Goal: Task Accomplishment & Management: Use online tool/utility

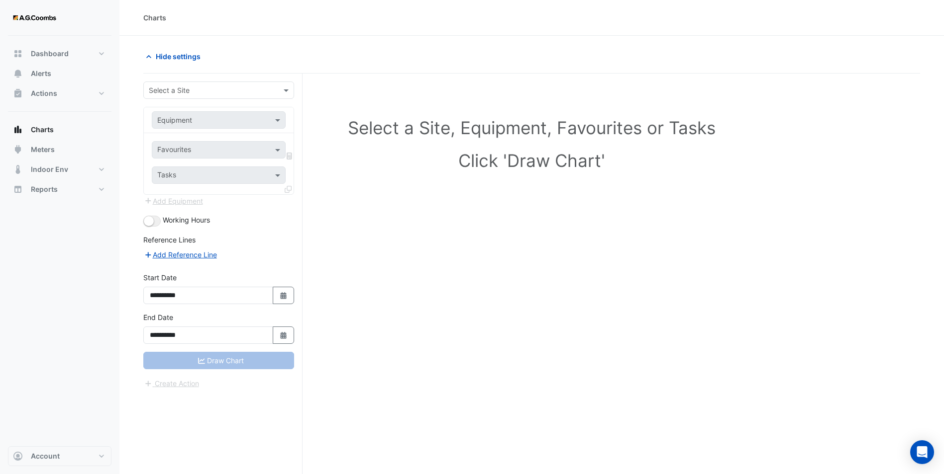
click at [187, 84] on div "Select a Site" at bounding box center [218, 90] width 151 height 17
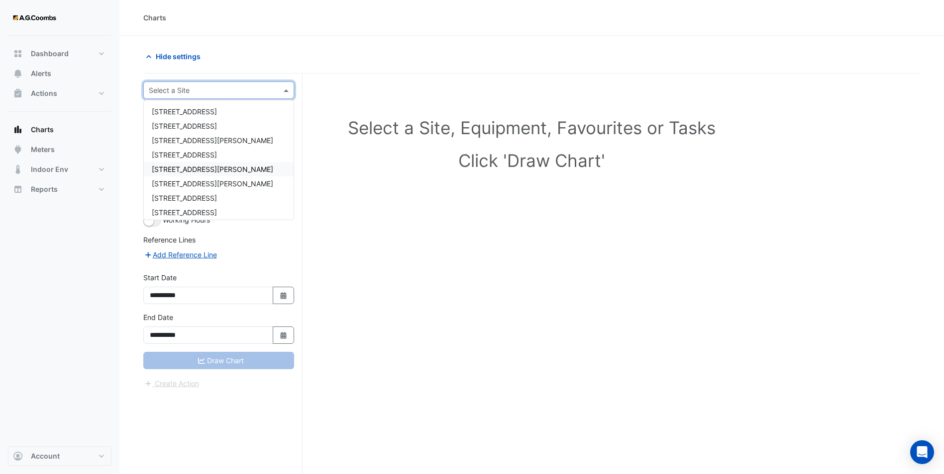
click at [183, 166] on span "[STREET_ADDRESS][PERSON_NAME]" at bounding box center [212, 169] width 121 height 8
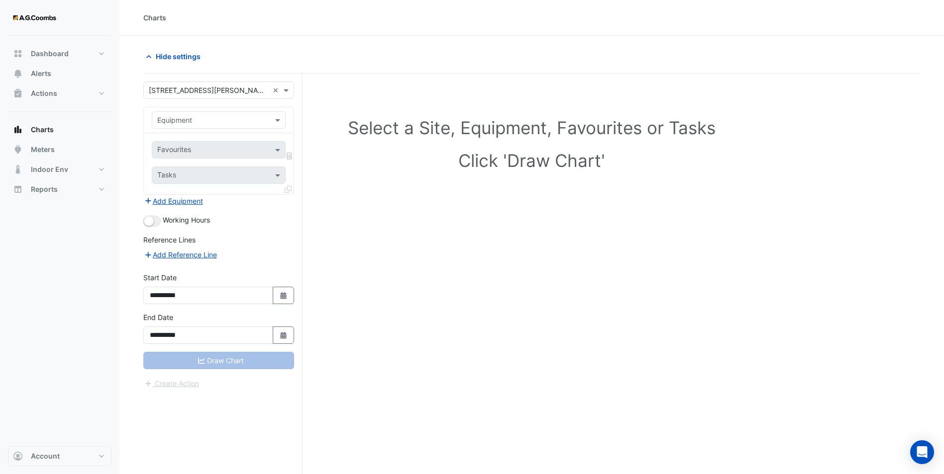
drag, startPoint x: 191, startPoint y: 128, endPoint x: 189, endPoint y: 123, distance: 5.1
click at [191, 128] on div "Equipment" at bounding box center [219, 119] width 134 height 17
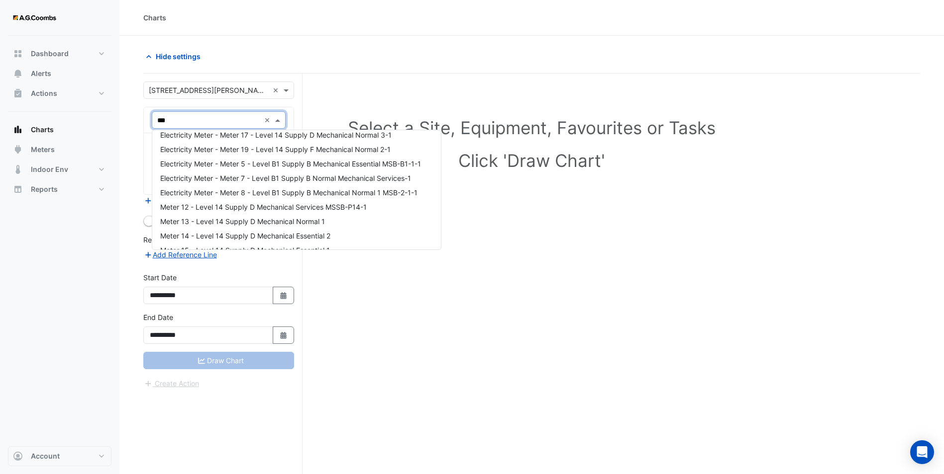
scroll to position [62, 0]
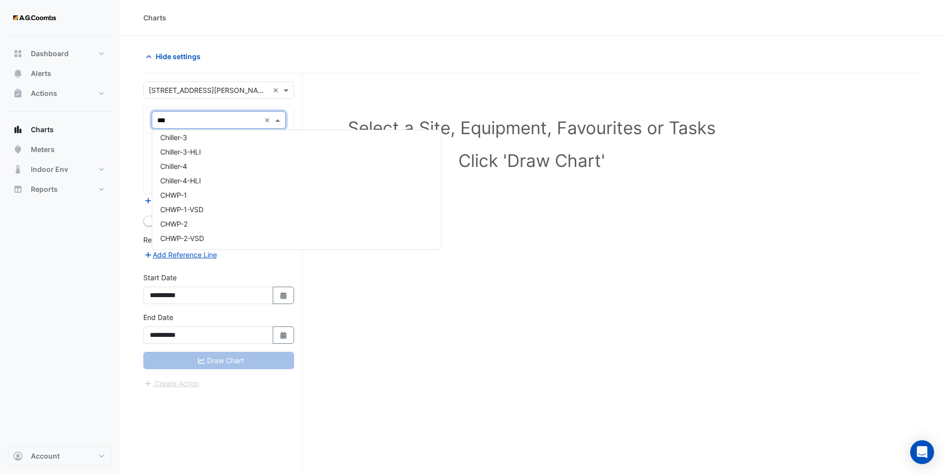
type input "****"
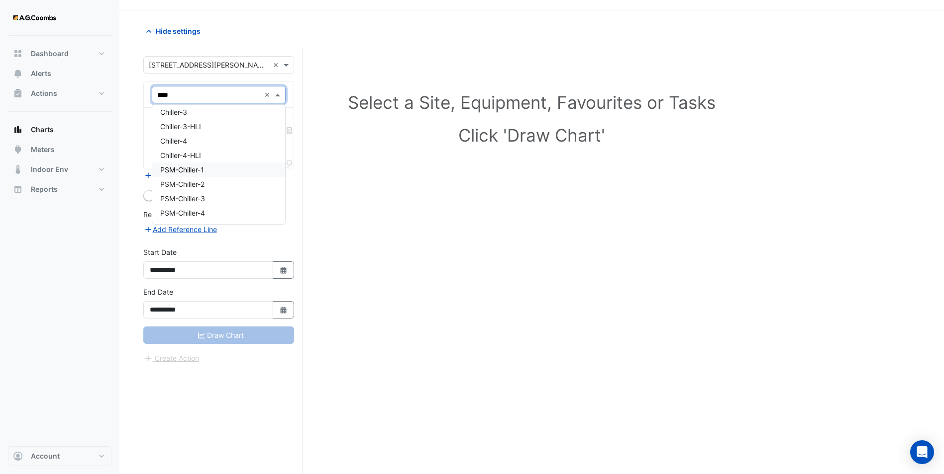
scroll to position [38, 0]
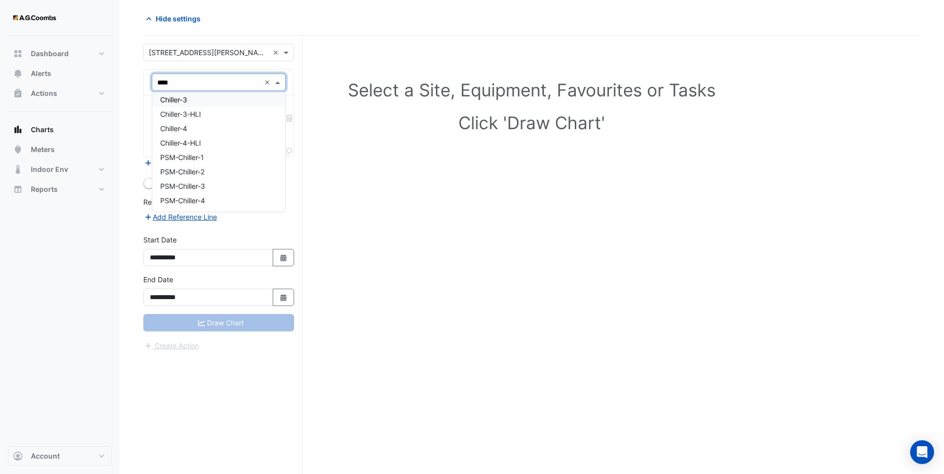
drag, startPoint x: 186, startPoint y: 83, endPoint x: 142, endPoint y: 81, distance: 44.3
click at [113, 84] on div "Charts Hide settings Select a Site, Equipment, Favourites or Tasks Click 'Draw …" at bounding box center [472, 218] width 944 height 512
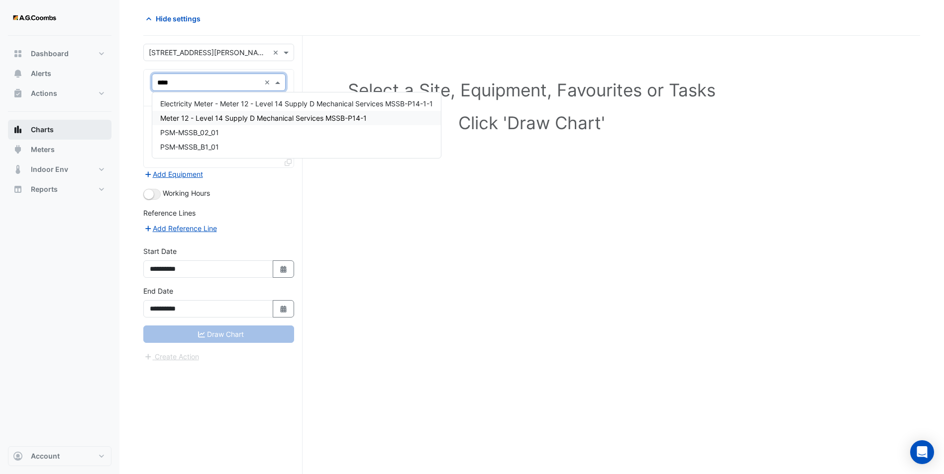
type input "****"
click at [248, 119] on span "Meter 12 - Level 14 Supply D Mechanical Services MSSB-P14-1" at bounding box center [263, 118] width 206 height 8
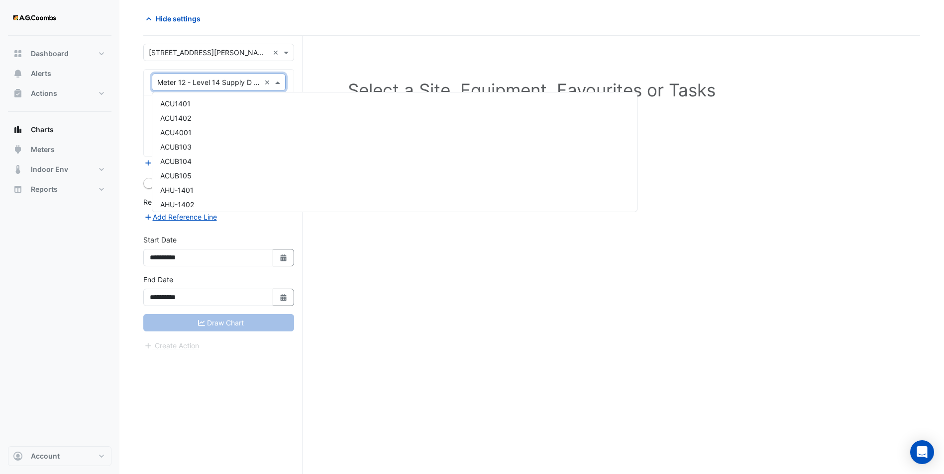
click at [219, 84] on input "text" at bounding box center [208, 83] width 103 height 10
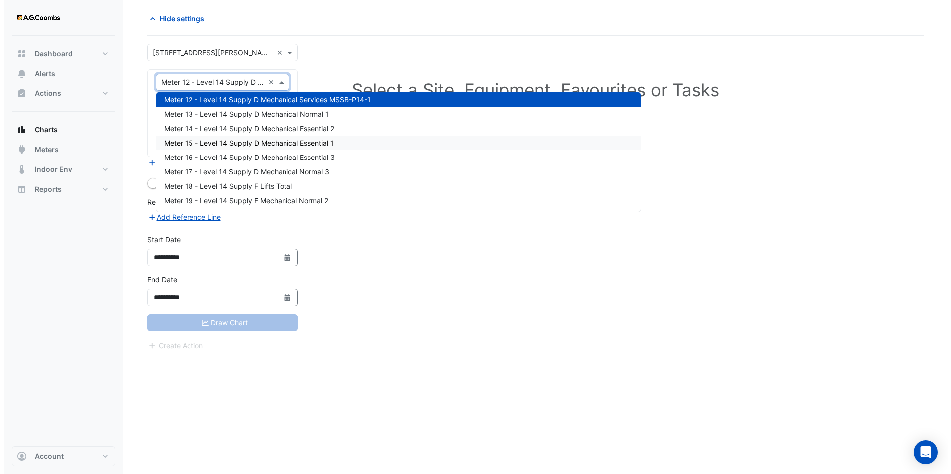
scroll to position [2853, 0]
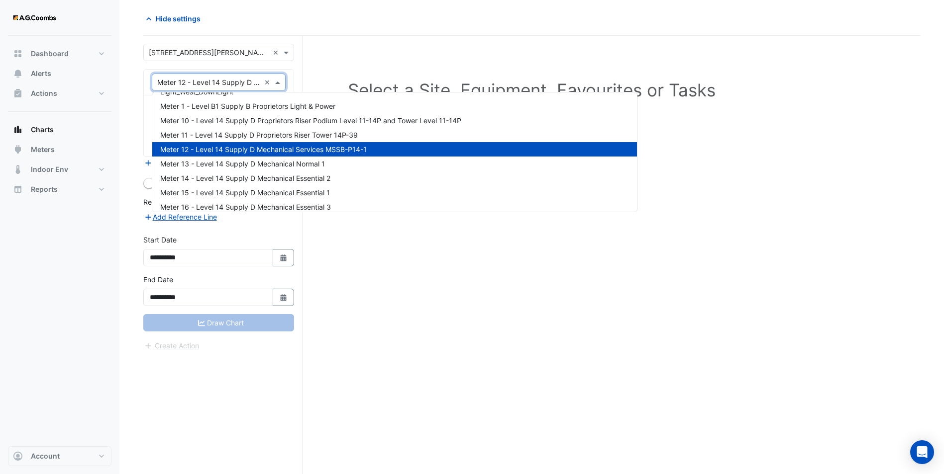
click at [342, 151] on span "Meter 12 - Level 14 Supply D Mechanical Services MSSB-P14-1" at bounding box center [263, 149] width 206 height 8
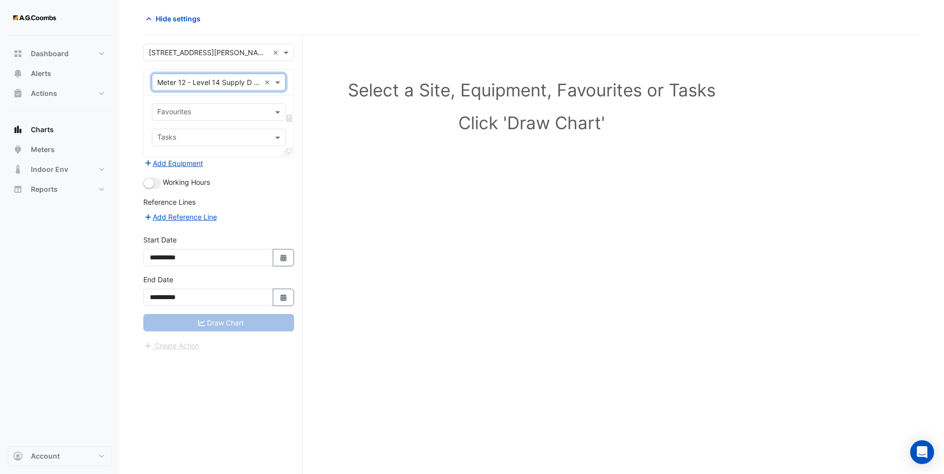
click at [233, 117] on input "text" at bounding box center [212, 113] width 111 height 10
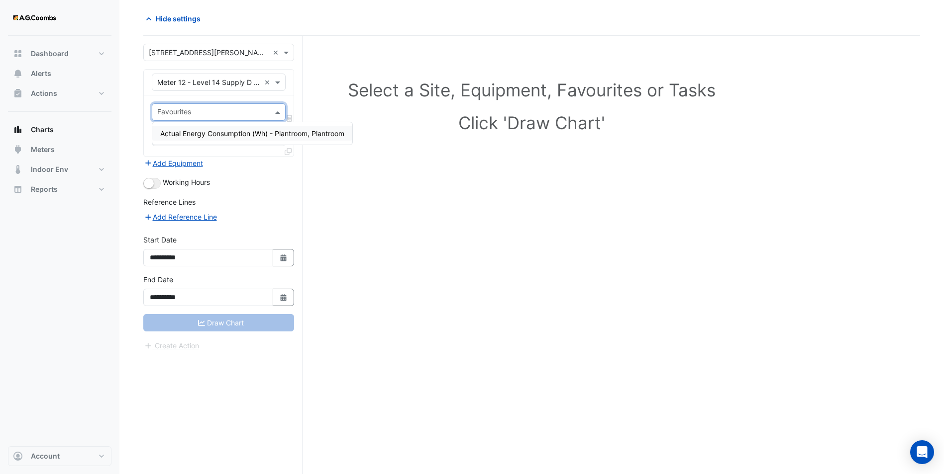
click at [235, 132] on span "Actual Energy Consumption (Wh) - Plantroom, Plantroom" at bounding box center [252, 133] width 184 height 8
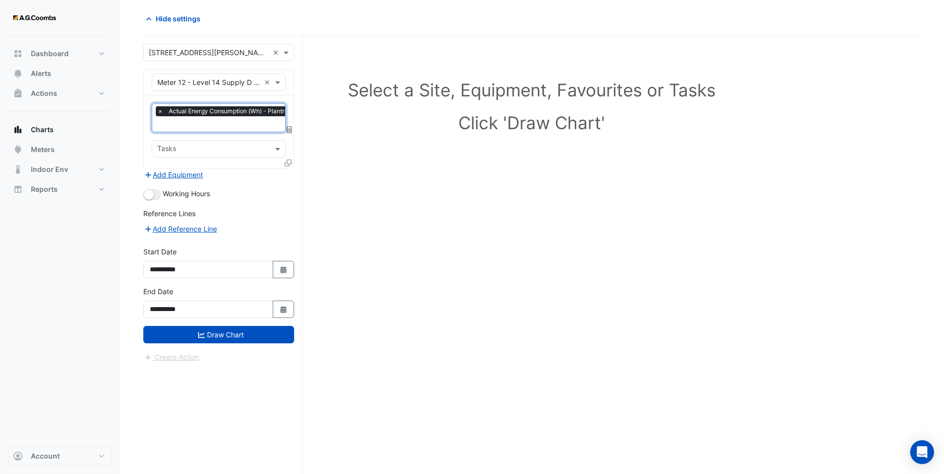
click at [288, 160] on icon at bounding box center [287, 163] width 7 height 7
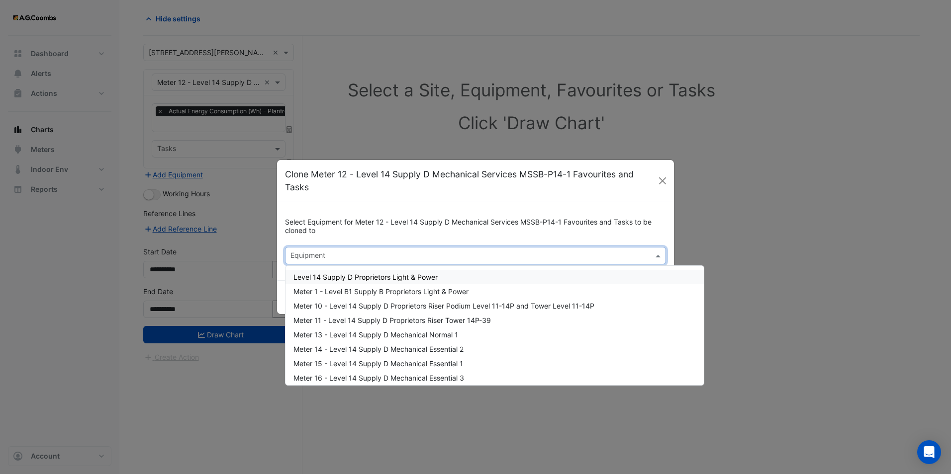
click at [384, 255] on input "text" at bounding box center [469, 257] width 359 height 10
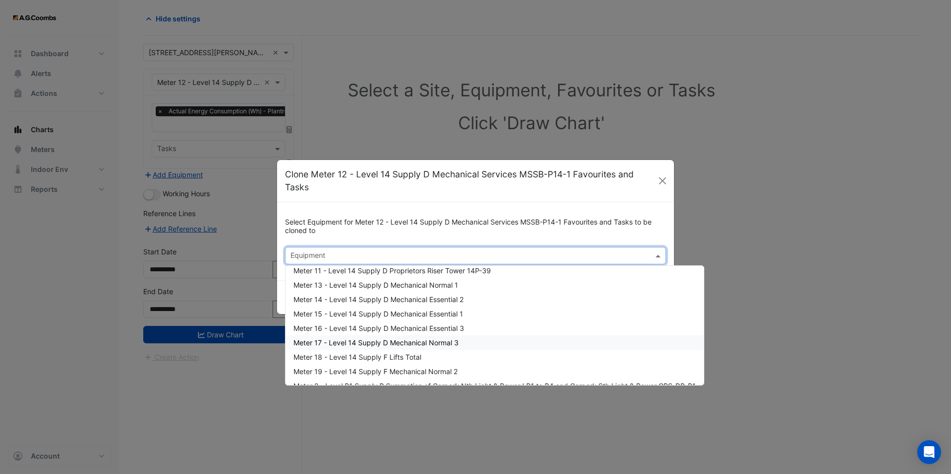
click at [433, 341] on span "Meter 17 - Level 14 Supply D Mechanical Normal 3" at bounding box center [375, 343] width 165 height 8
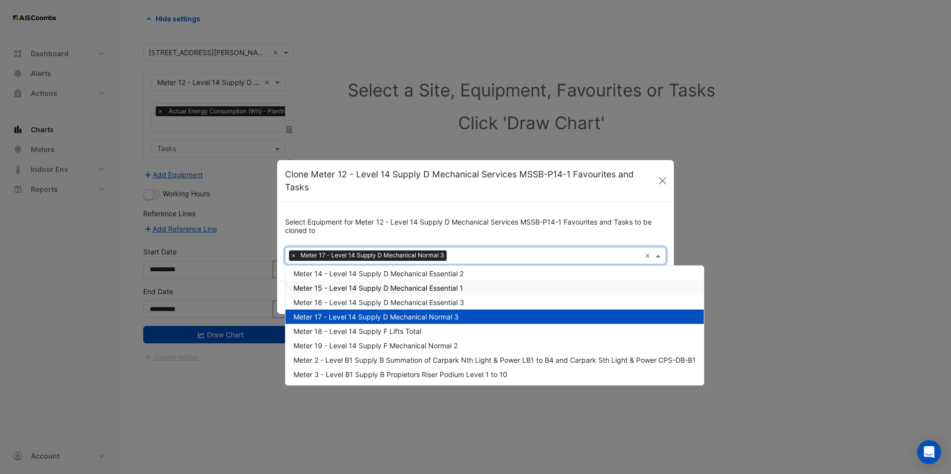
scroll to position [99, 0]
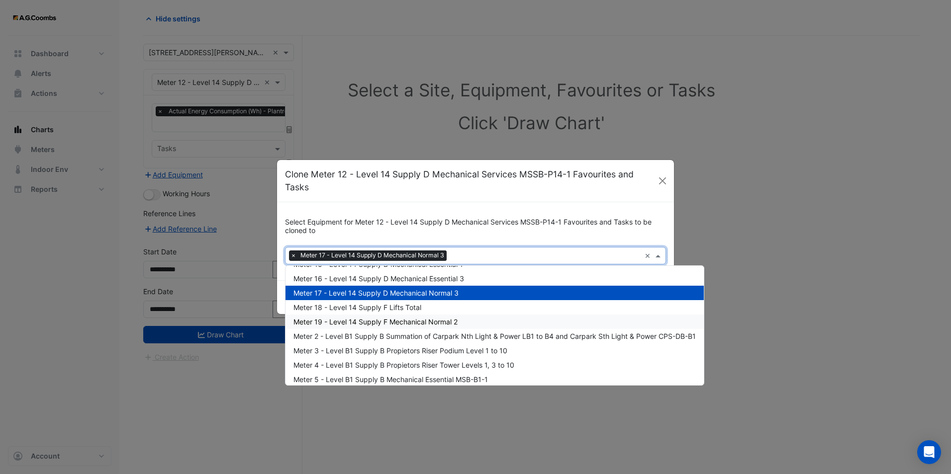
click at [453, 326] on span "Meter 19 - Level 14 Supply F Mechanical Normal 2" at bounding box center [375, 322] width 164 height 8
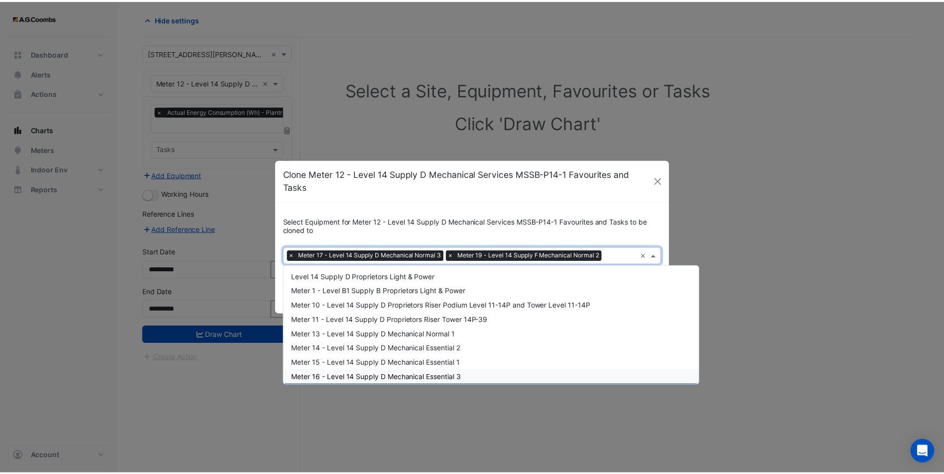
scroll to position [0, 0]
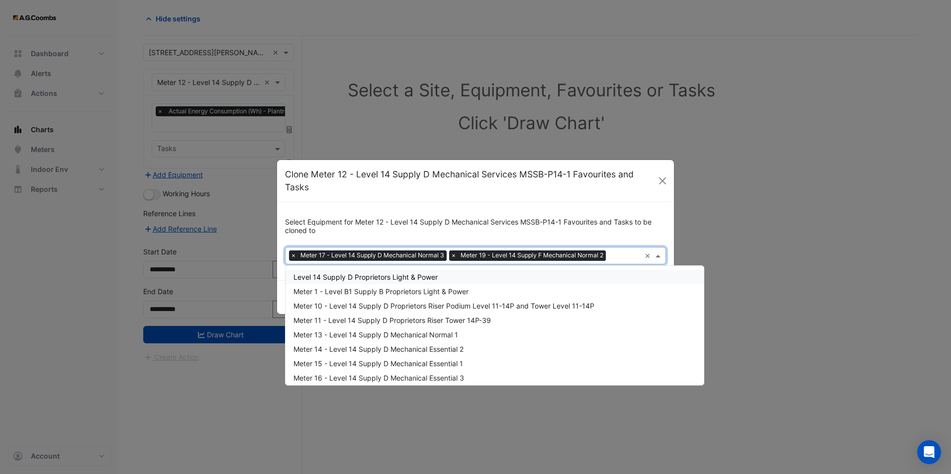
click at [512, 229] on h6 "Select Equipment for Meter 12 - Level 14 Supply D Mechanical Services MSSB-P14-…" at bounding box center [475, 226] width 381 height 17
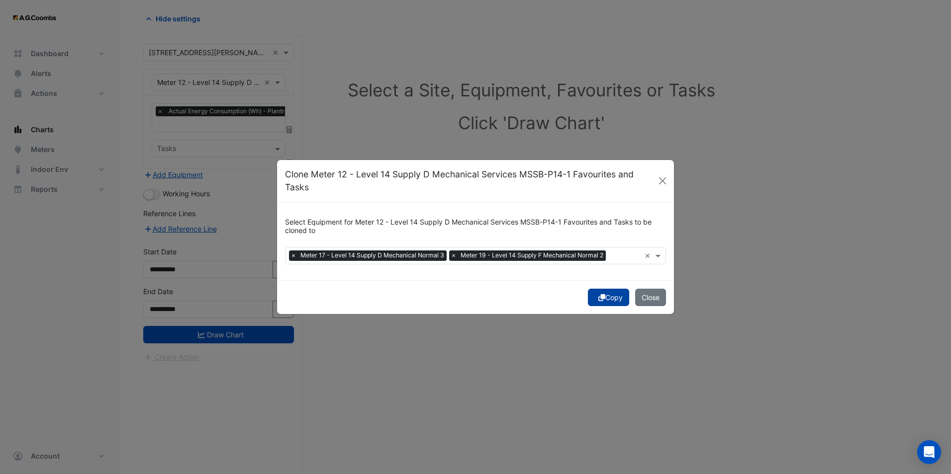
click at [614, 299] on button "Copy" at bounding box center [608, 297] width 41 height 17
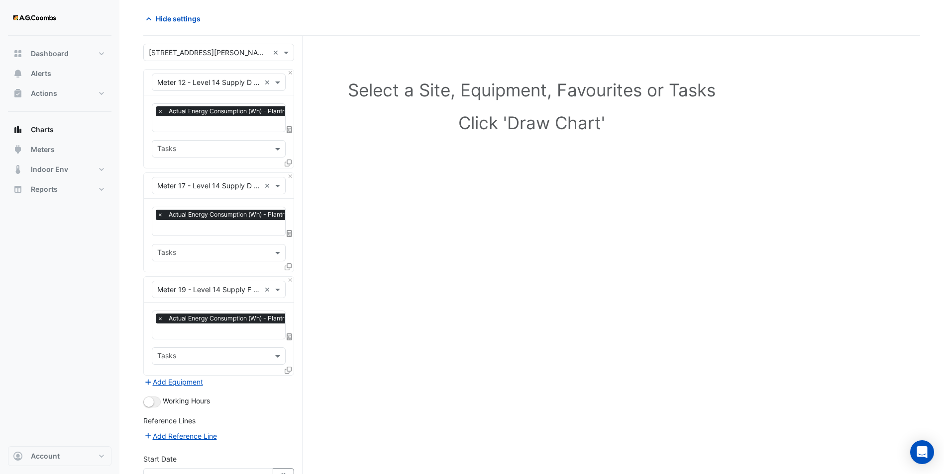
click at [255, 327] on input "text" at bounding box center [245, 332] width 177 height 10
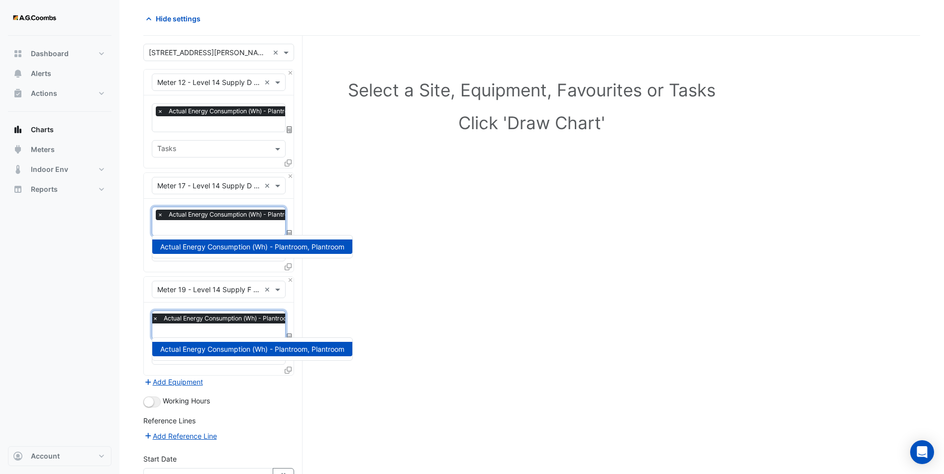
click at [238, 230] on input "text" at bounding box center [245, 229] width 177 height 10
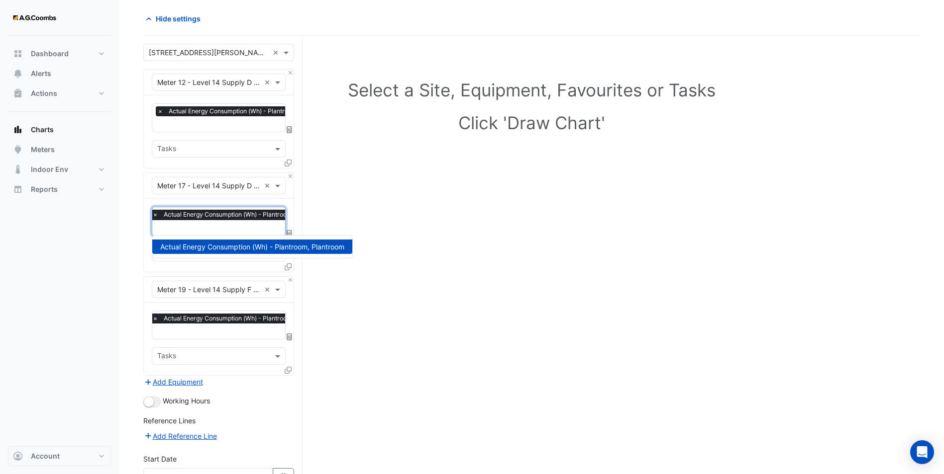
click at [288, 369] on icon at bounding box center [287, 370] width 7 height 7
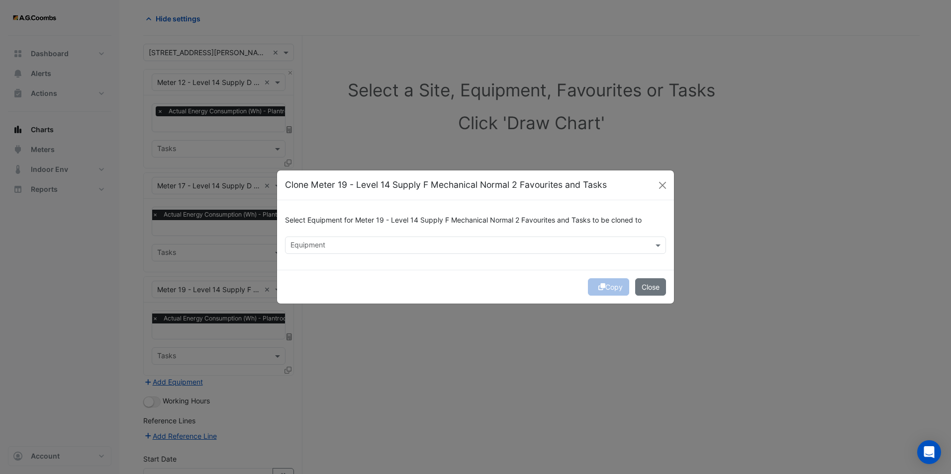
click at [379, 239] on div "Equipment" at bounding box center [467, 245] width 364 height 15
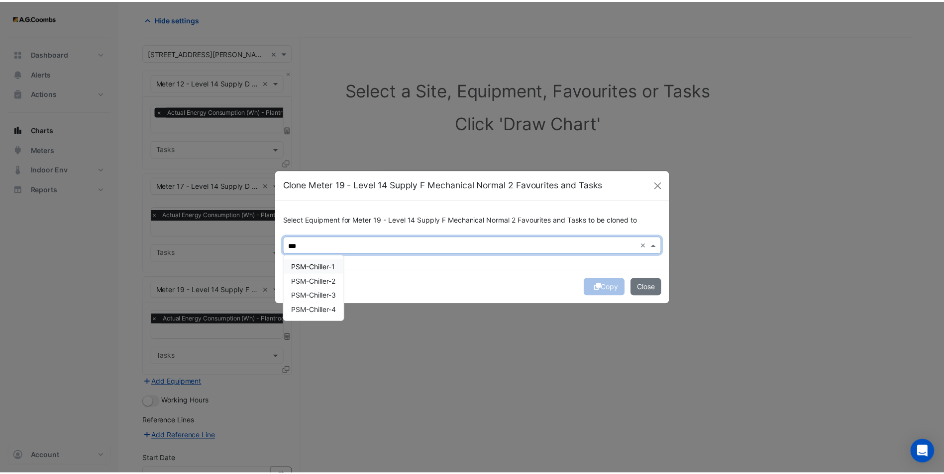
scroll to position [0, 0]
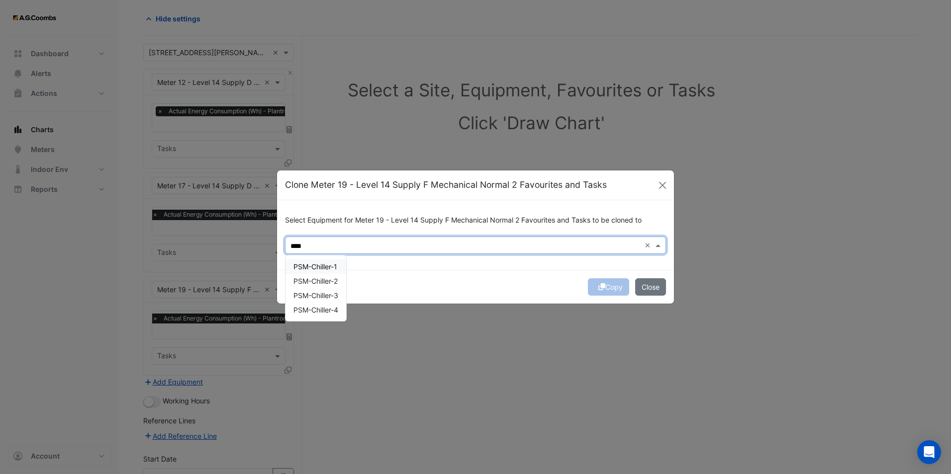
click at [307, 265] on span "PSM-Chiller-1" at bounding box center [315, 267] width 44 height 8
click at [318, 283] on span "PSM-Chiller-2" at bounding box center [315, 281] width 44 height 8
click at [315, 301] on div "PSM-Chiller-3" at bounding box center [315, 295] width 61 height 14
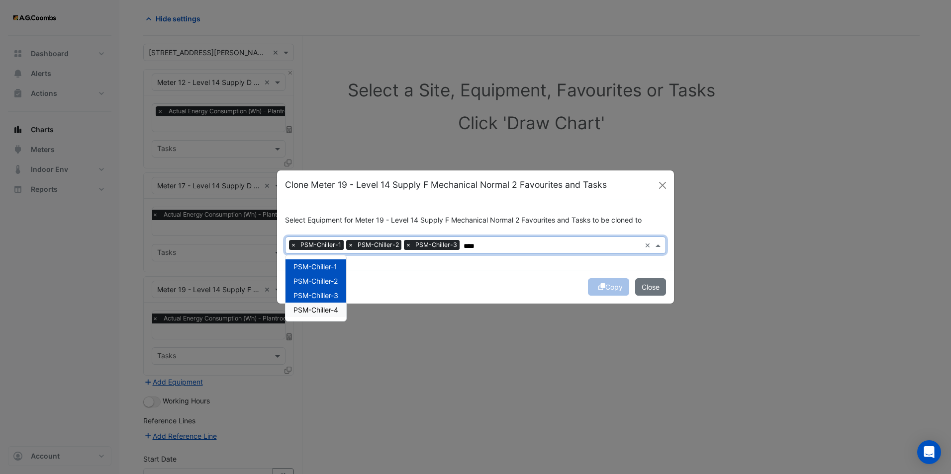
click at [322, 309] on span "PSM-Chiller-4" at bounding box center [315, 310] width 45 height 8
type input "****"
click at [438, 284] on div "Copy Close" at bounding box center [475, 287] width 397 height 34
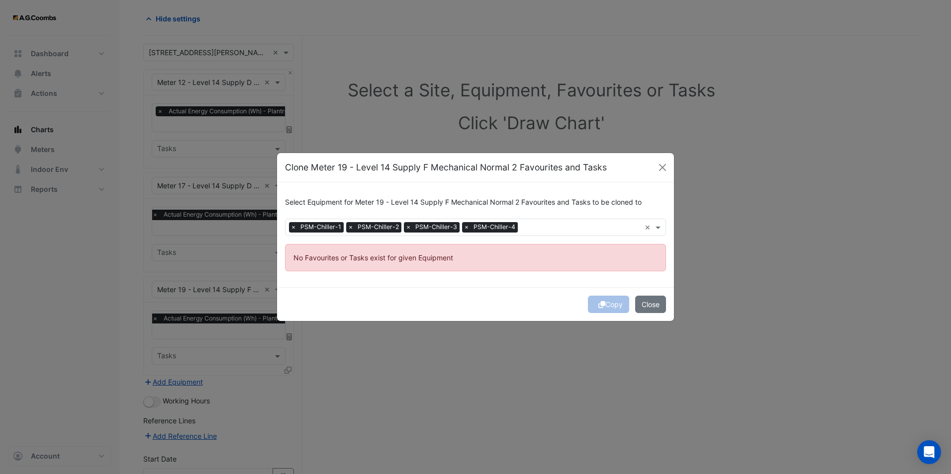
click at [601, 299] on div "Copy Close" at bounding box center [475, 304] width 397 height 34
click at [662, 167] on button "Close" at bounding box center [662, 167] width 15 height 15
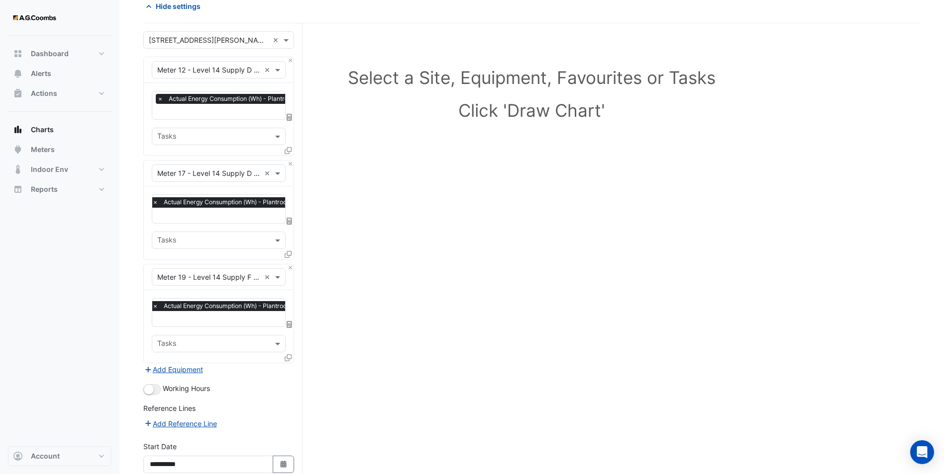
scroll to position [88, 0]
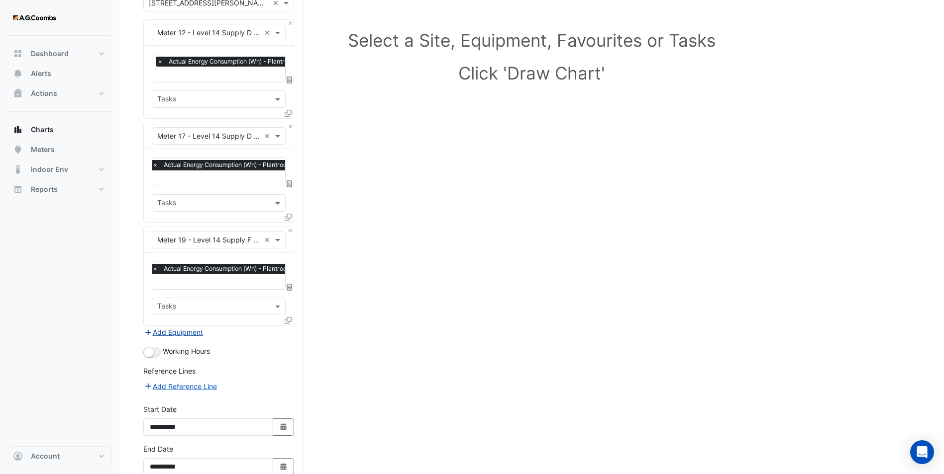
click at [181, 327] on button "Add Equipment" at bounding box center [173, 332] width 60 height 11
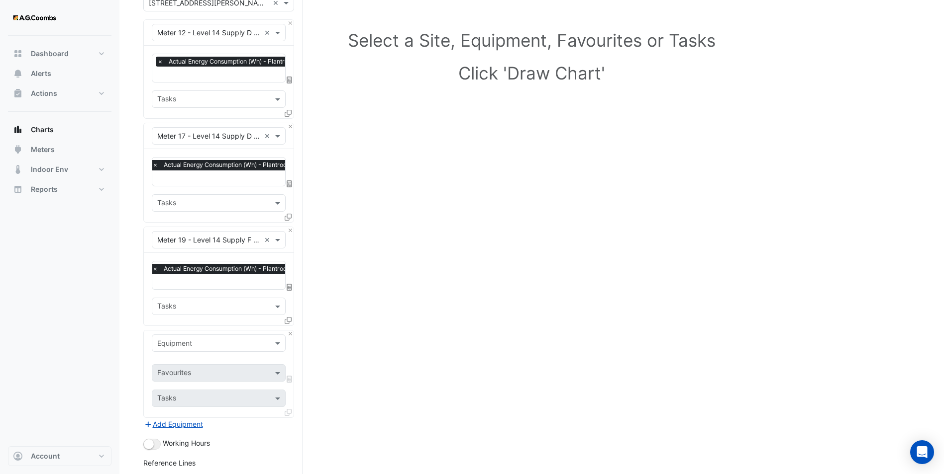
click at [188, 342] on input "text" at bounding box center [208, 344] width 103 height 10
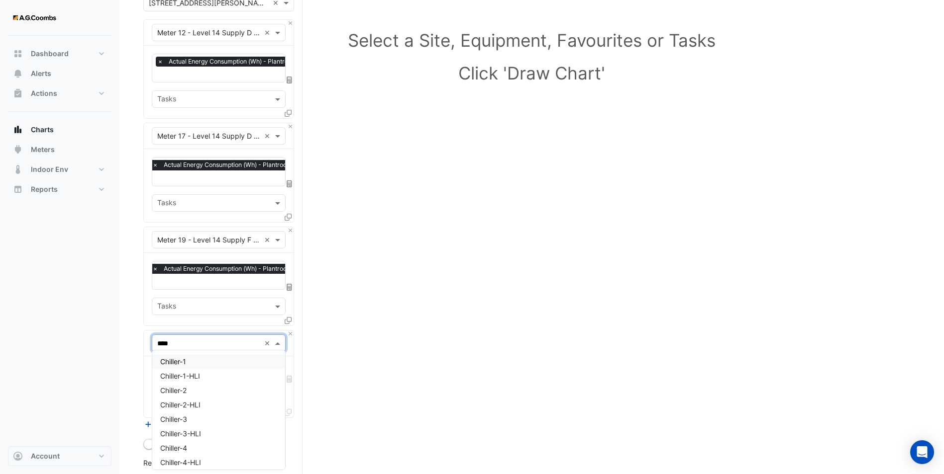
type input "*****"
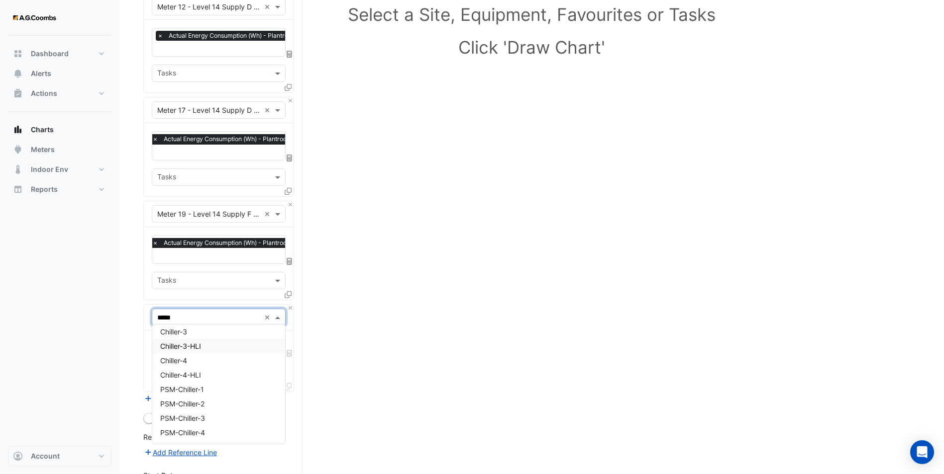
scroll to position [137, 0]
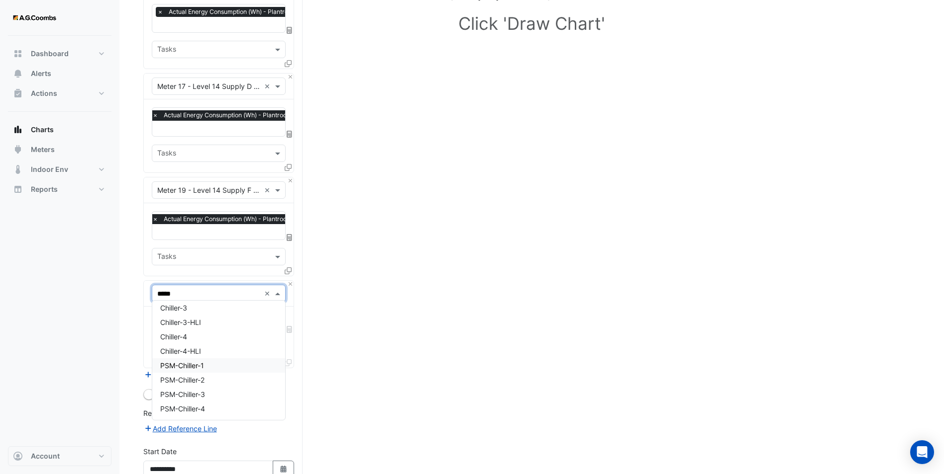
click at [186, 371] on div "PSM-Chiller-1" at bounding box center [218, 366] width 133 height 14
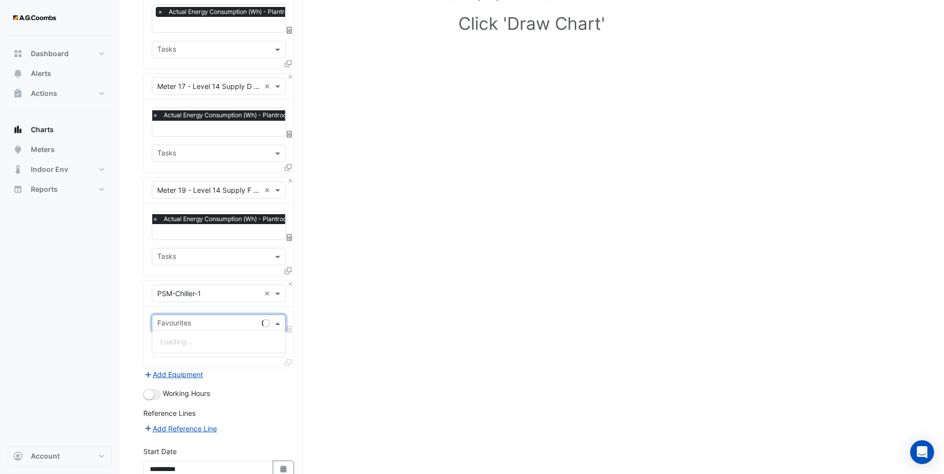
click at [191, 324] on input "text" at bounding box center [207, 324] width 100 height 10
click at [217, 342] on span "Actual Energy Consumption - Plantroom, Plantroom" at bounding box center [243, 342] width 167 height 8
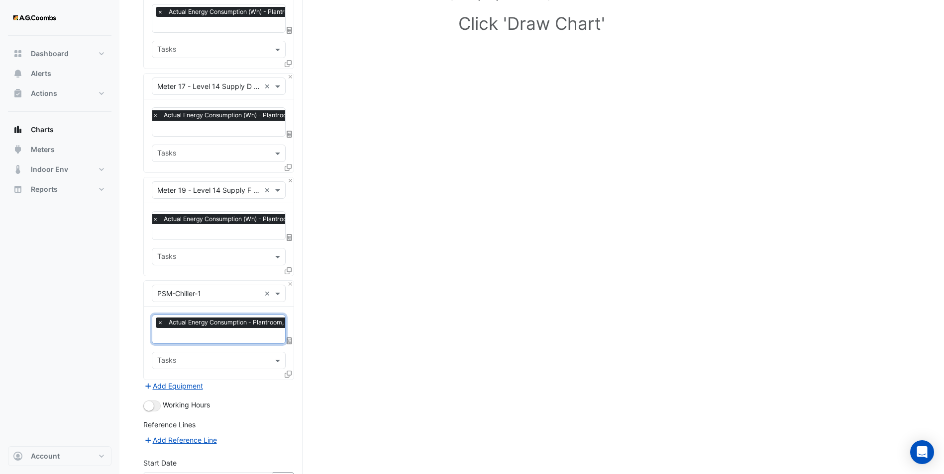
click at [288, 371] on icon at bounding box center [287, 374] width 7 height 7
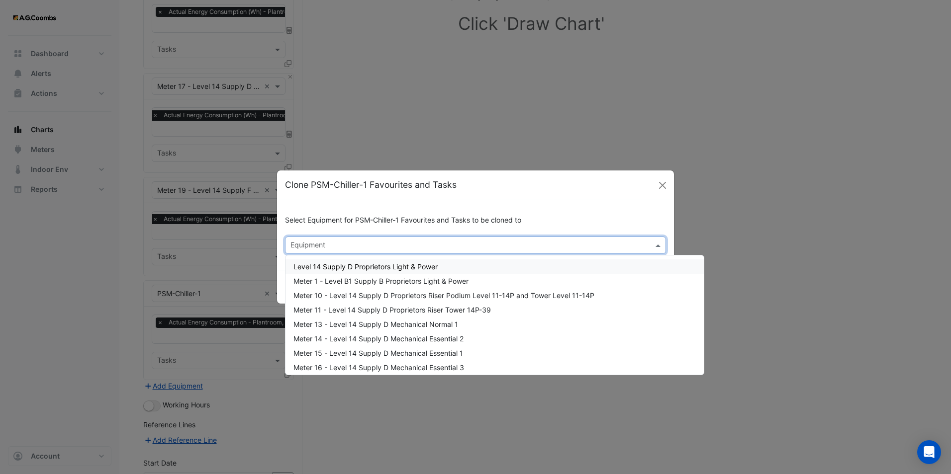
click at [342, 243] on input "text" at bounding box center [469, 246] width 359 height 10
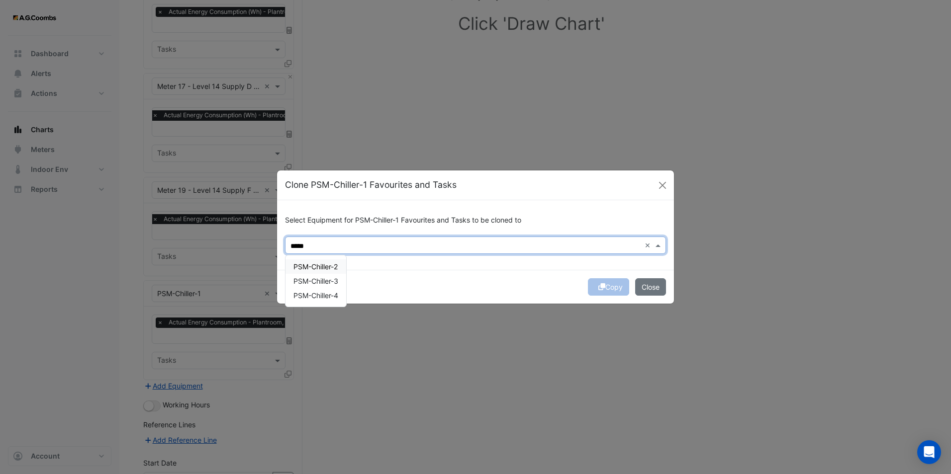
click at [334, 263] on span "PSM-Chiller-2" at bounding box center [315, 267] width 44 height 8
click at [333, 280] on span "PSM-Chiller-3" at bounding box center [315, 281] width 45 height 8
click at [325, 298] on span "PSM-Chiller-4" at bounding box center [315, 295] width 45 height 8
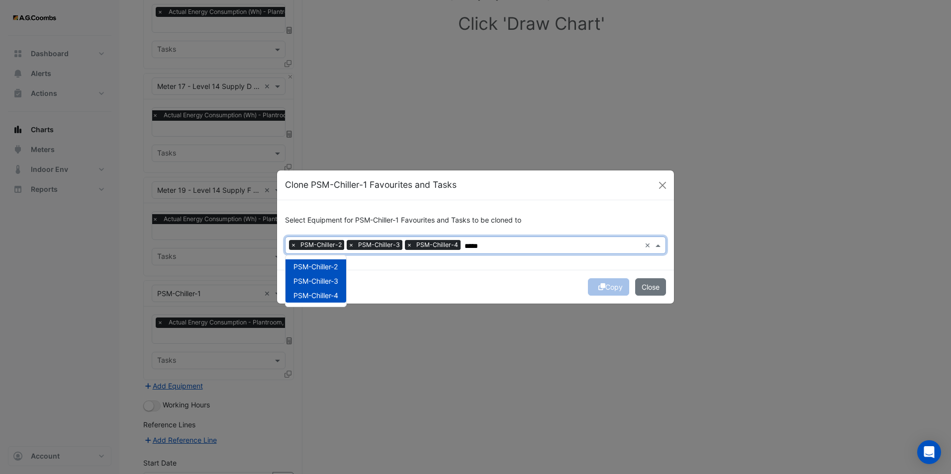
type input "*****"
click at [555, 266] on div "Select Equipment for PSM-Chiller-1 Favourites and Tasks to be cloned to Equipme…" at bounding box center [475, 235] width 397 height 70
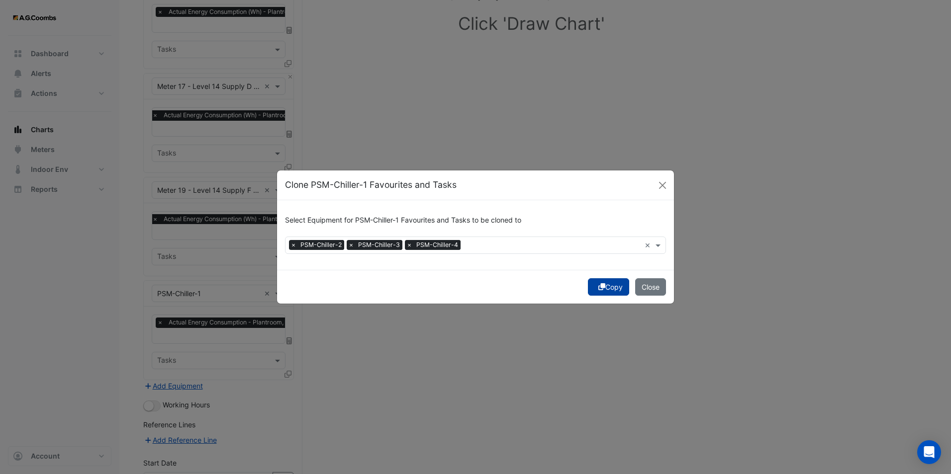
click at [610, 282] on button "Copy" at bounding box center [608, 287] width 41 height 17
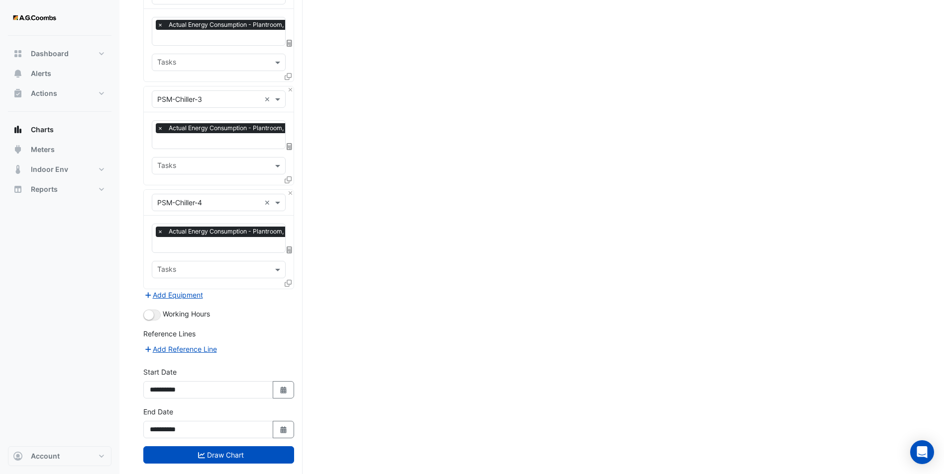
scroll to position [550, 0]
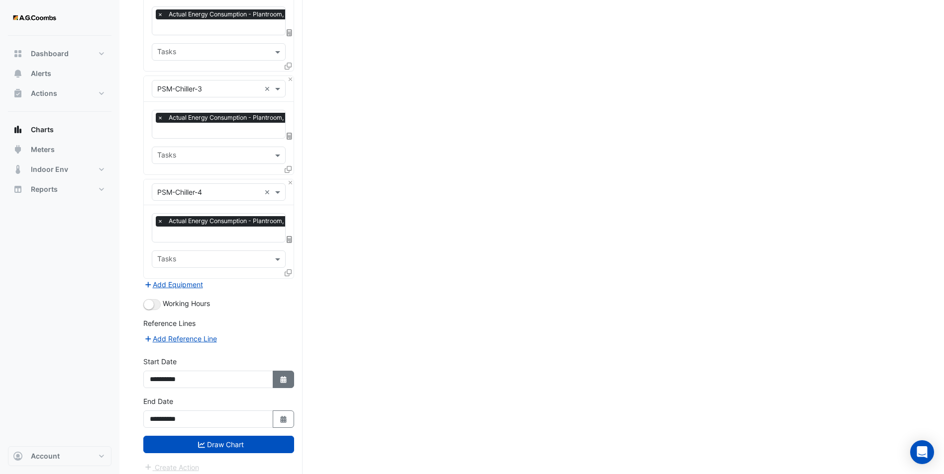
click at [279, 380] on button "Select Date" at bounding box center [284, 379] width 22 height 17
select select "*"
select select "****"
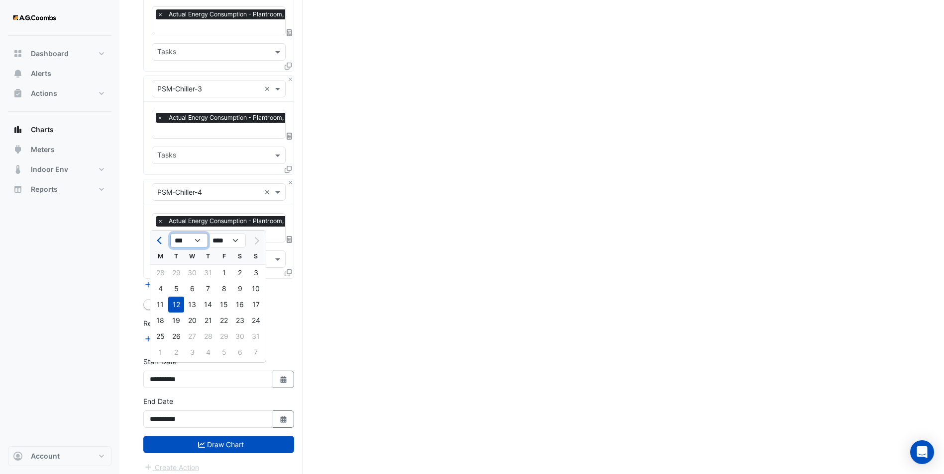
click at [186, 243] on select "*** *** *** *** *** *** *** ***" at bounding box center [189, 240] width 38 height 15
select select "*"
click at [170, 233] on select "*** *** *** *** *** *** *** ***" at bounding box center [189, 240] width 38 height 15
click at [224, 248] on ngb-datepicker-navigation "*** *** *** *** *** *** *** *** **** **** **** **** **** **** **** **** **** **…" at bounding box center [207, 241] width 115 height 16
click at [221, 239] on select "**** **** **** **** **** **** **** **** **** **** ****" at bounding box center [227, 240] width 38 height 15
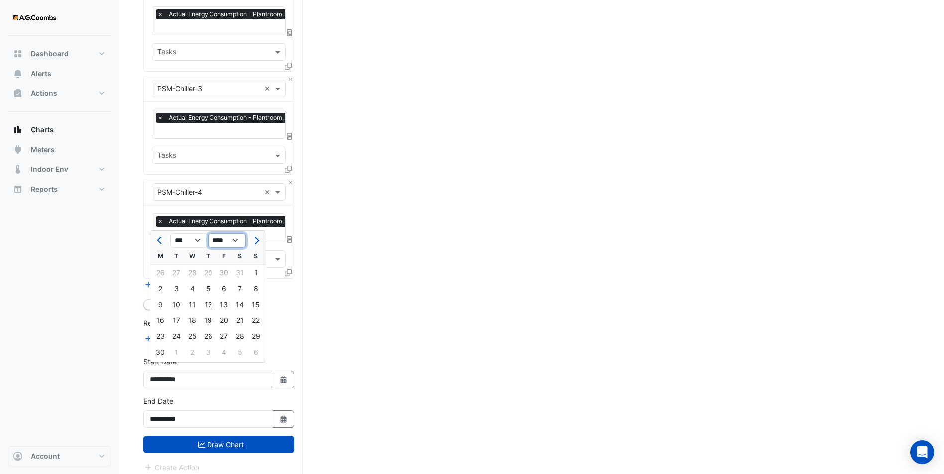
select select "****"
click at [208, 233] on select "**** **** **** **** **** **** **** **** **** **** ****" at bounding box center [227, 240] width 38 height 15
click at [210, 274] on div "1" at bounding box center [208, 273] width 16 height 16
type input "**********"
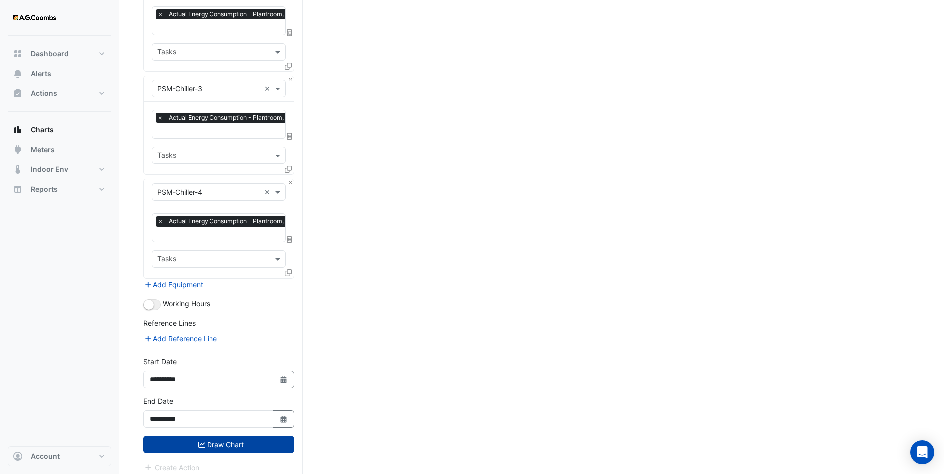
click at [239, 440] on button "Draw Chart" at bounding box center [218, 444] width 151 height 17
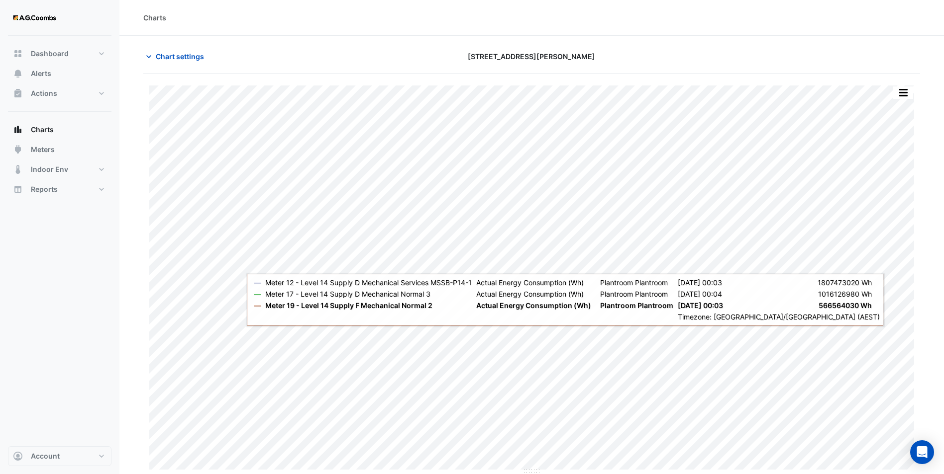
scroll to position [0, 0]
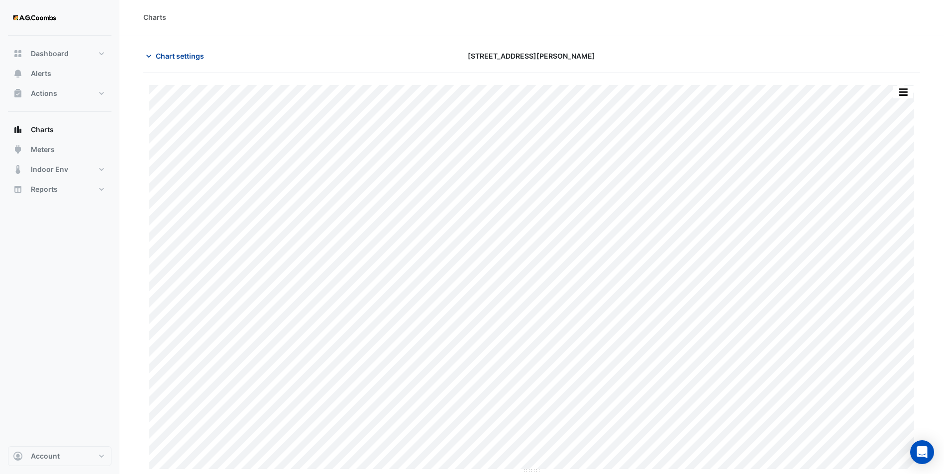
click at [167, 52] on span "Chart settings" at bounding box center [180, 56] width 48 height 10
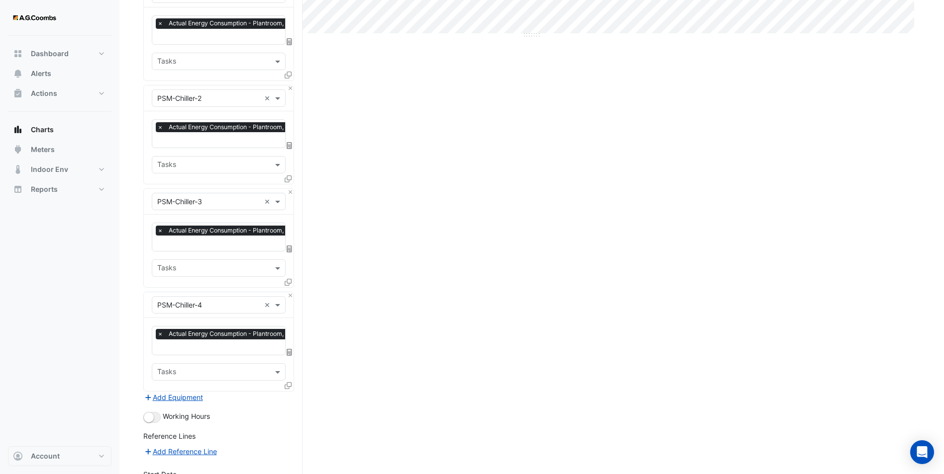
scroll to position [448, 0]
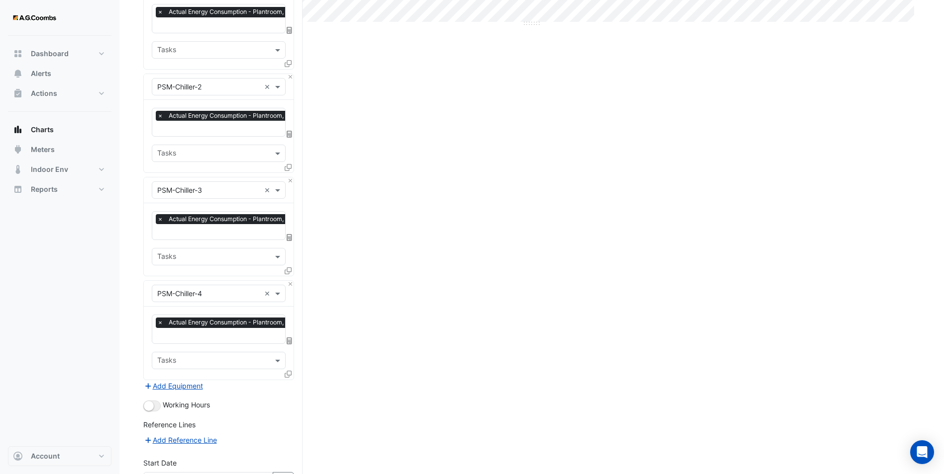
click at [411, 310] on div "Print Save as JPEG Save as PNG — Meter 12 - Level 14 Supply D Mechanical Servic…" at bounding box center [531, 103] width 776 height 957
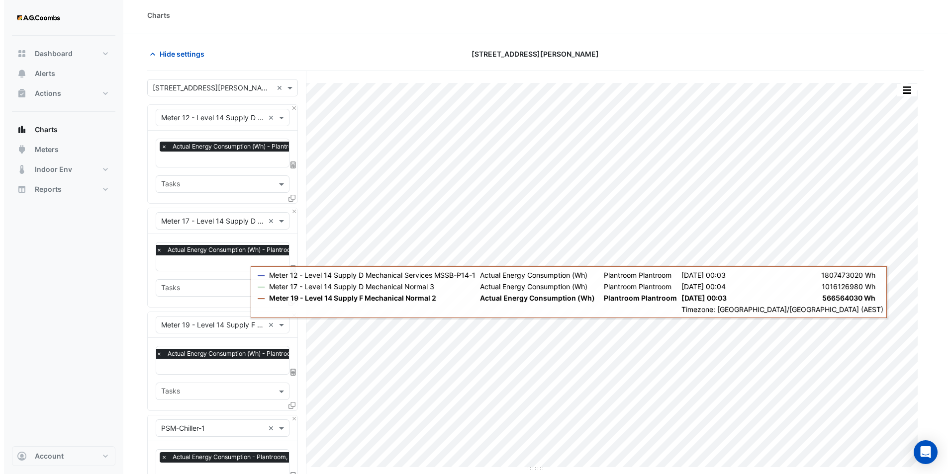
scroll to position [0, 0]
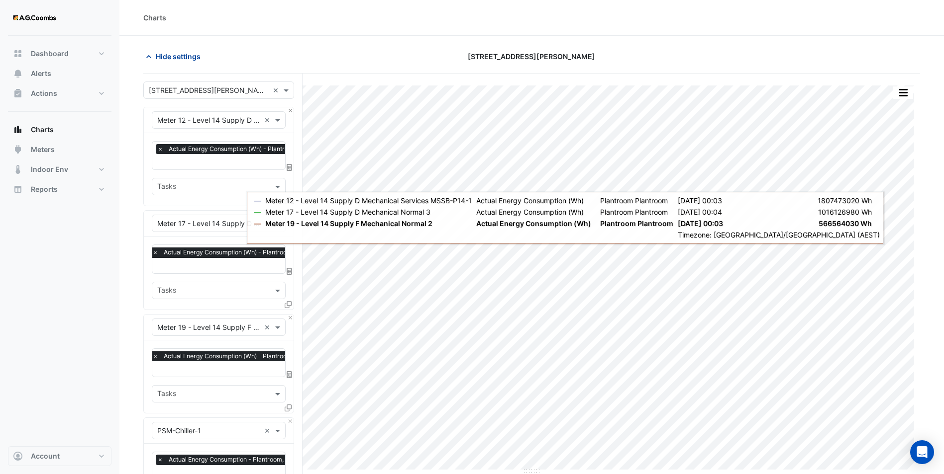
click at [179, 57] on span "Hide settings" at bounding box center [178, 56] width 45 height 10
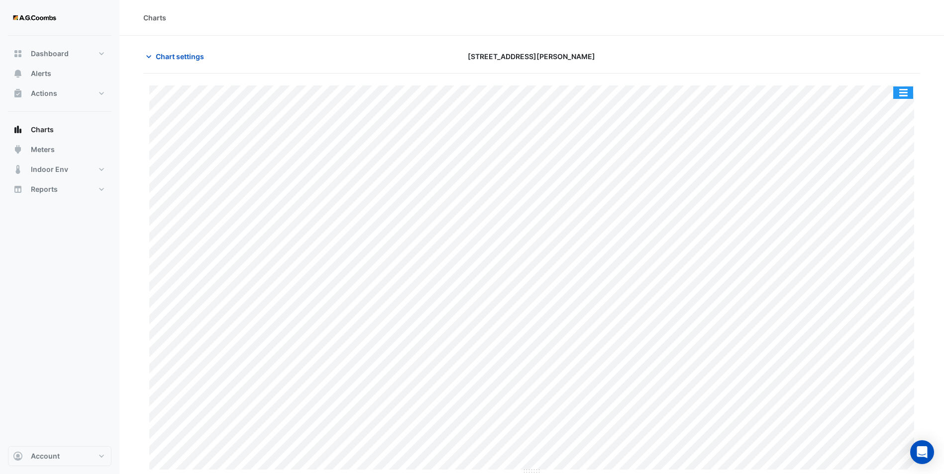
click at [898, 94] on button "button" at bounding box center [903, 93] width 20 height 12
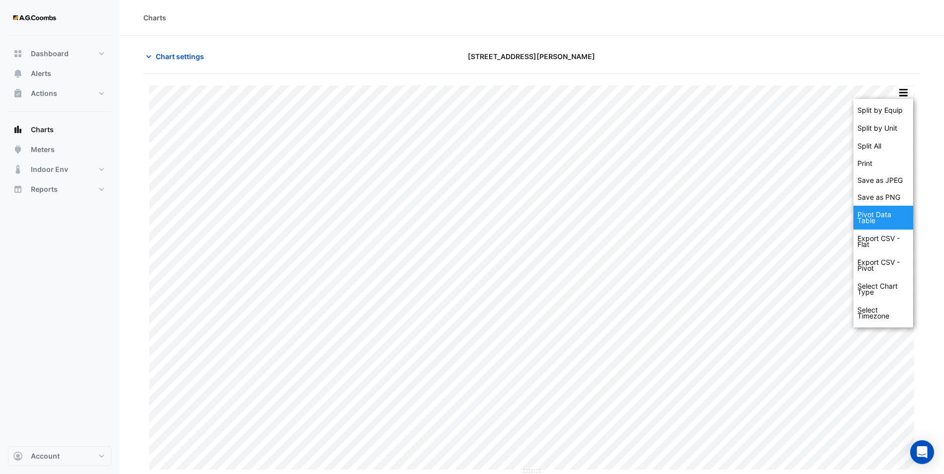
click at [885, 215] on div "Pivot Data Table" at bounding box center [883, 218] width 60 height 24
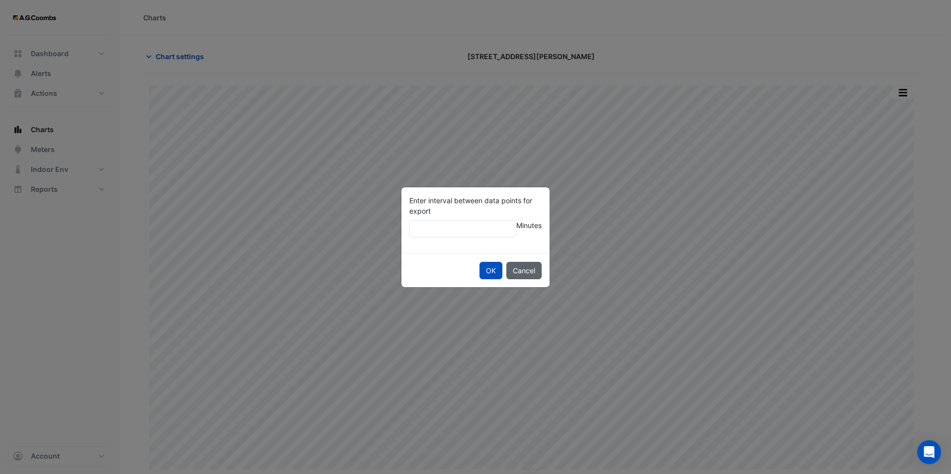
click at [525, 268] on button "Cancel" at bounding box center [523, 270] width 35 height 17
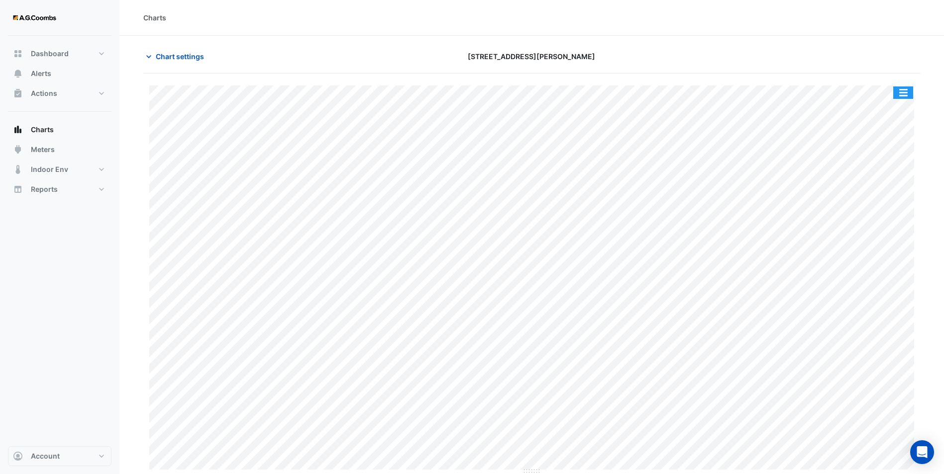
click at [910, 92] on button "button" at bounding box center [903, 93] width 20 height 12
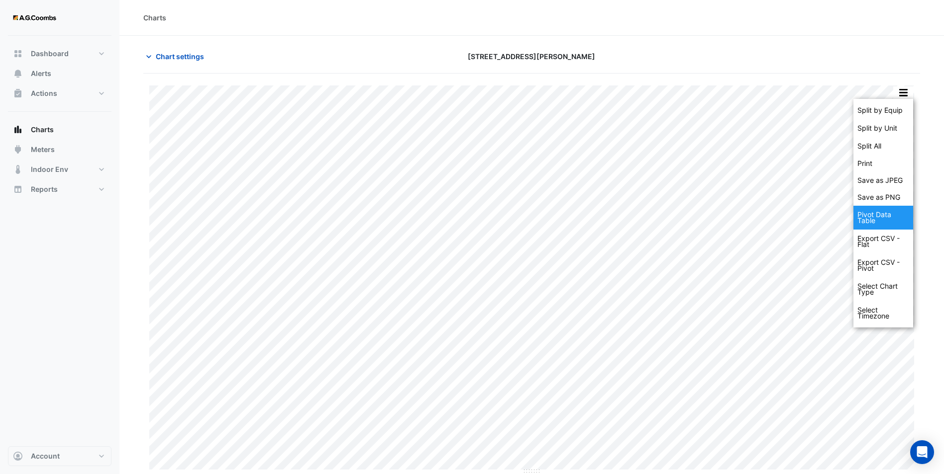
click at [869, 220] on div "Pivot Data Table" at bounding box center [883, 218] width 60 height 24
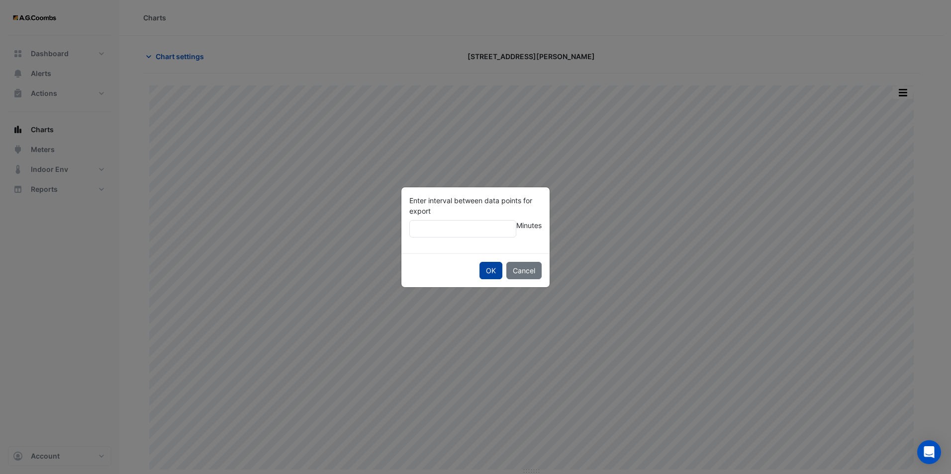
type input "*"
click at [492, 270] on button "OK" at bounding box center [490, 270] width 23 height 17
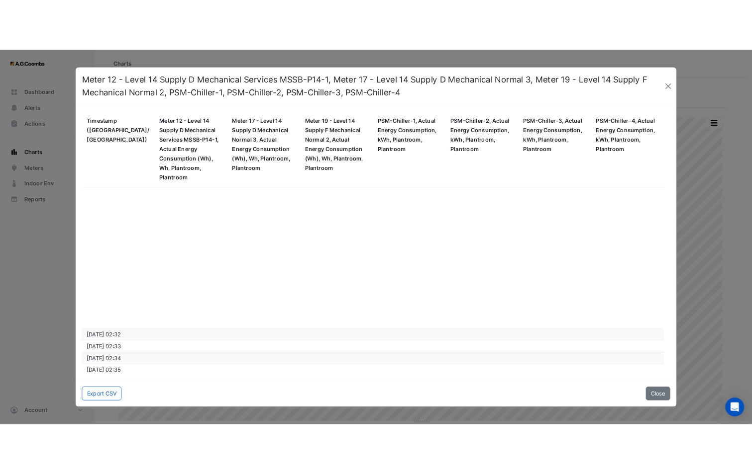
scroll to position [2387, 0]
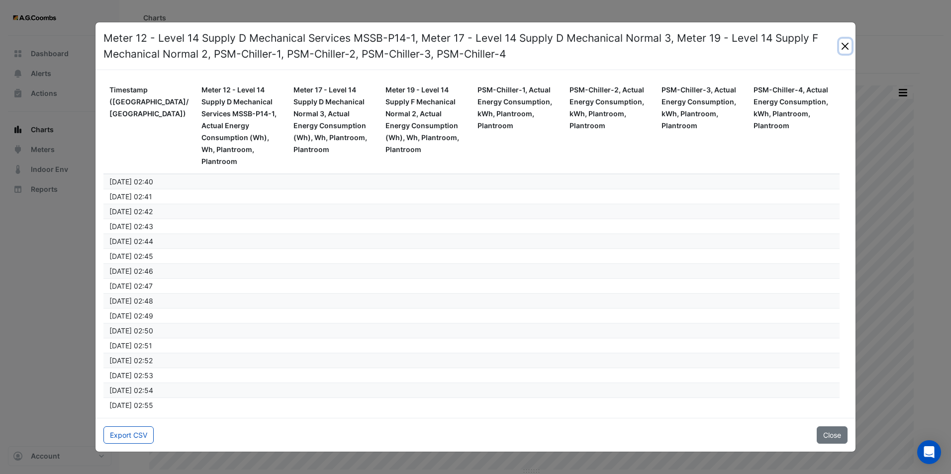
click at [847, 49] on button "Close" at bounding box center [845, 46] width 12 height 15
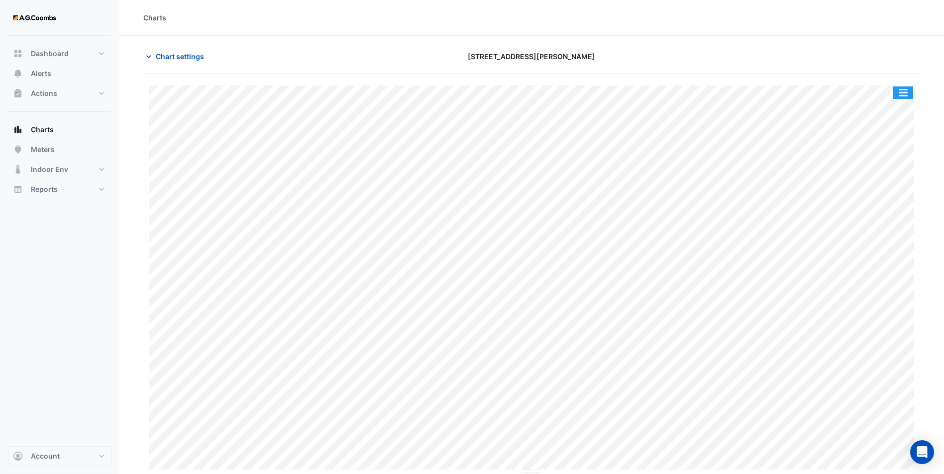
click at [903, 94] on button "button" at bounding box center [903, 93] width 20 height 12
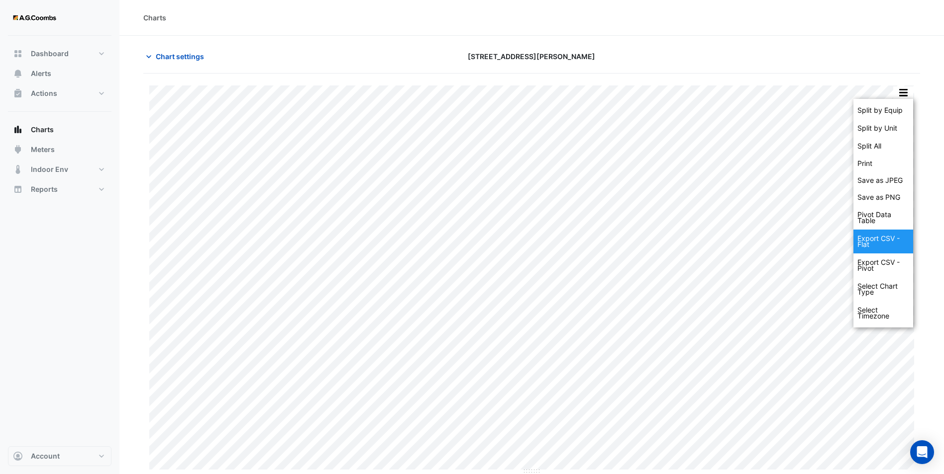
click at [885, 243] on div "Export CSV - Flat" at bounding box center [883, 242] width 60 height 24
